Goal: Information Seeking & Learning: Find specific fact

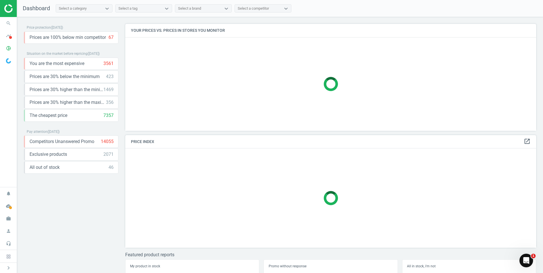
click at [6, 62] on img at bounding box center [8, 60] width 5 height 5
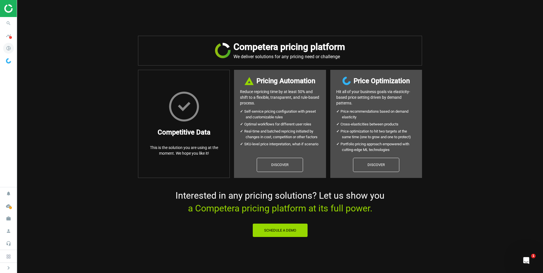
drag, startPoint x: 5, startPoint y: 48, endPoint x: 8, endPoint y: 46, distance: 3.9
click at [5, 48] on icon "pie_chart_outlined" at bounding box center [8, 48] width 11 height 11
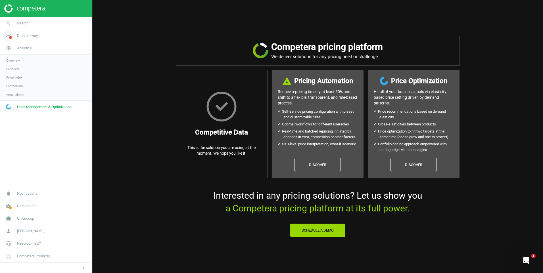
click at [10, 37] on span at bounding box center [10, 37] width 3 height 3
click at [29, 56] on span "Matches dashboard" at bounding box center [20, 56] width 29 height 5
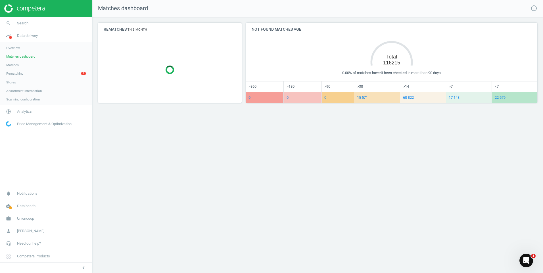
click at [18, 66] on span "Matches" at bounding box center [12, 65] width 12 height 5
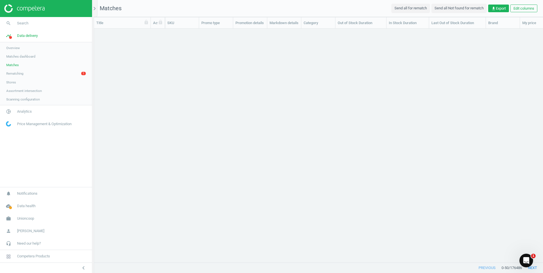
scroll to position [225, 445]
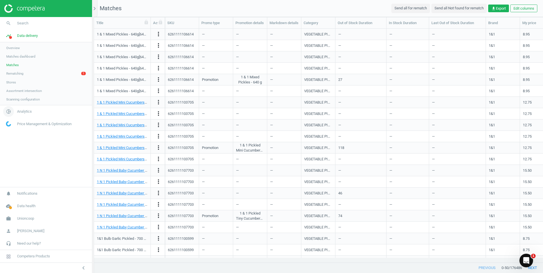
click at [32, 114] on link "pie_chart_outlined Analytics" at bounding box center [46, 111] width 92 height 12
drag, startPoint x: 15, startPoint y: 67, endPoint x: 46, endPoint y: 70, distance: 30.8
click at [15, 68] on span "Products" at bounding box center [12, 69] width 13 height 5
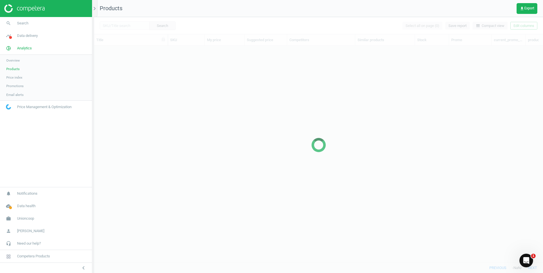
scroll to position [208, 445]
click at [127, 26] on div at bounding box center [318, 145] width 449 height 256
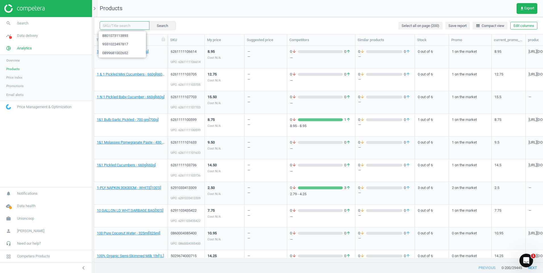
click at [111, 26] on input "text" at bounding box center [125, 25] width 50 height 9
paste input "6295120056899"
type input "6295120056899"
click at [163, 26] on button "Search" at bounding box center [162, 25] width 27 height 9
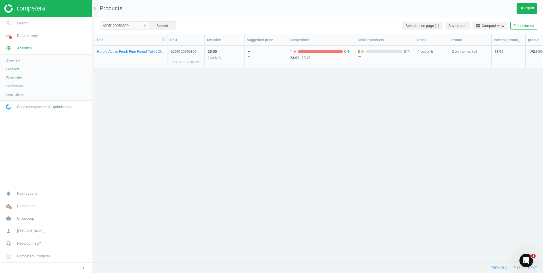
click at [233, 157] on div "Harpic Active Fresh Pine Forest Toilet Cleaner Rim Block - 3 Pieces[3X35 GM] 62…" at bounding box center [318, 152] width 449 height 212
click at [154, 52] on link "Harpic Active Fresh Pine Forest Toilet Cleaner Rim Block - 3 Pieces[3X35 GM]" at bounding box center [131, 51] width 68 height 5
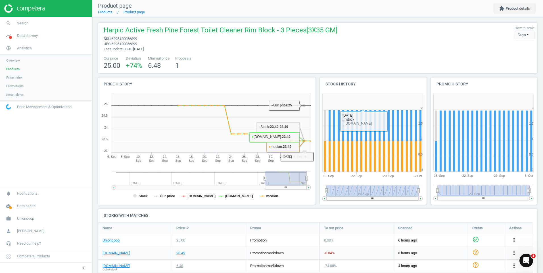
scroll to position [28, 0]
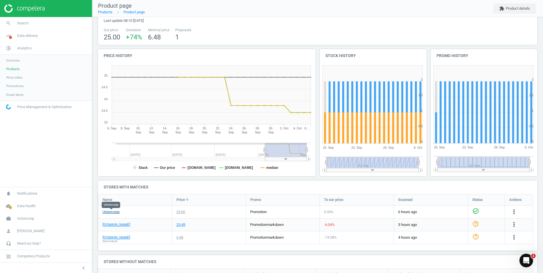
click at [118, 212] on link "Unioncoop" at bounding box center [110, 212] width 17 height 5
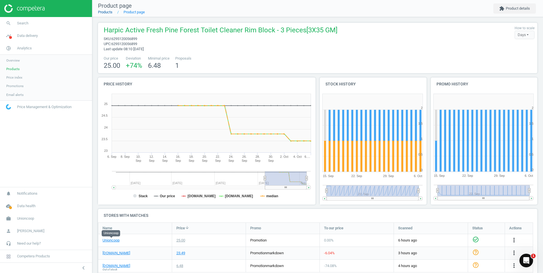
click at [104, 11] on link "Products" at bounding box center [105, 12] width 14 height 4
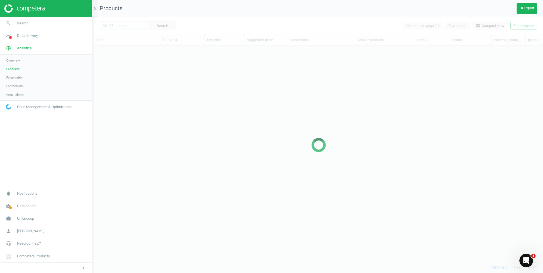
scroll to position [208, 445]
click at [141, 26] on div at bounding box center [318, 145] width 449 height 256
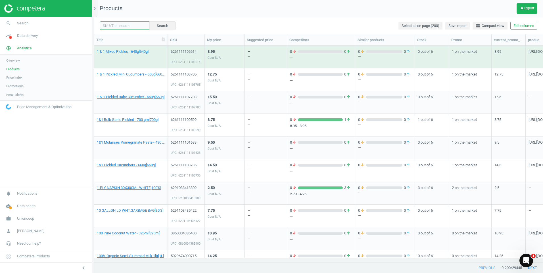
click at [118, 29] on input "text" at bounding box center [125, 25] width 50 height 9
paste input "6295120059432"
type input "6295120059432"
click at [159, 27] on button "Search" at bounding box center [162, 25] width 27 height 9
